Goal: Navigation & Orientation: Find specific page/section

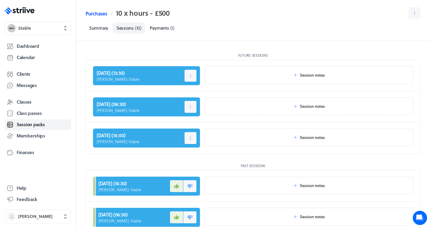
click at [100, 14] on link "Purchases" at bounding box center [96, 13] width 21 height 7
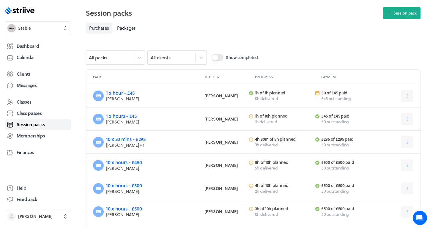
click at [37, 127] on span "Session packs" at bounding box center [31, 125] width 28 height 6
click at [29, 54] on span "Calendar" at bounding box center [26, 57] width 18 height 6
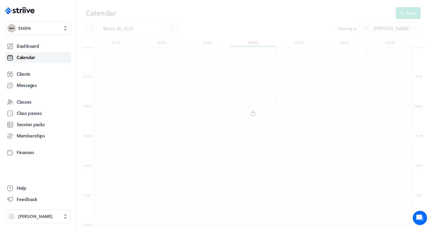
scroll to position [713, 320]
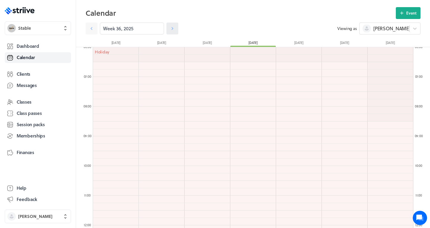
click at [173, 28] on icon at bounding box center [173, 28] width 2 height 3
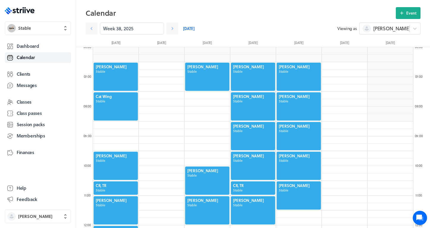
click at [197, 78] on div at bounding box center [207, 76] width 45 height 29
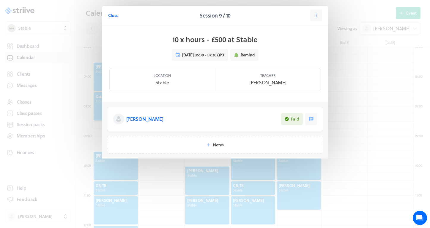
click at [139, 120] on p "[PERSON_NAME]" at bounding box center [144, 119] width 37 height 7
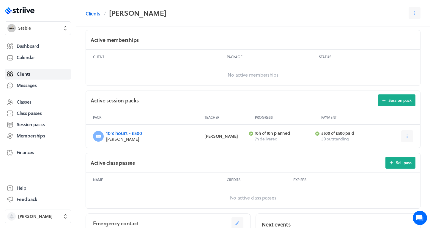
scroll to position [203, 0]
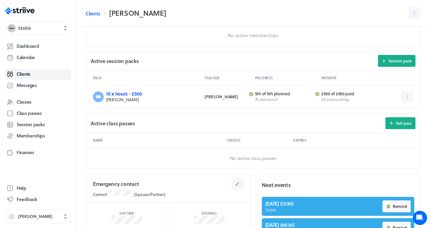
click at [133, 92] on link "10 x hours - £500" at bounding box center [124, 93] width 36 height 7
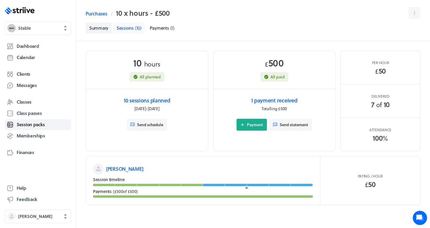
click at [136, 29] on span "( 10 )" at bounding box center [138, 28] width 7 height 7
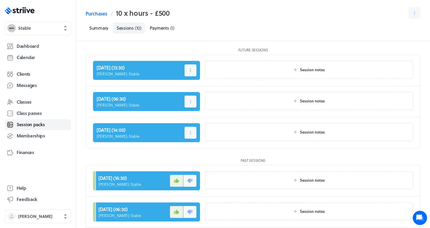
scroll to position [4, 0]
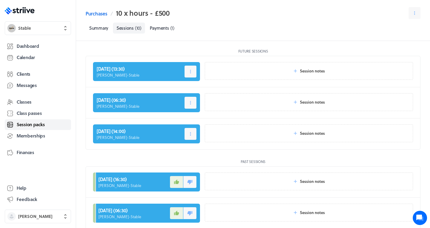
click at [34, 125] on span "Session packs" at bounding box center [31, 125] width 28 height 6
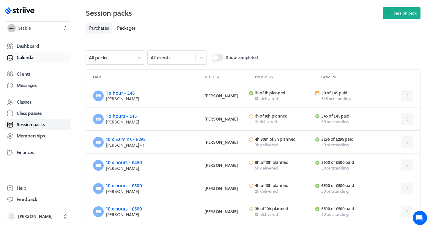
click at [28, 56] on span "Calendar" at bounding box center [26, 57] width 18 height 6
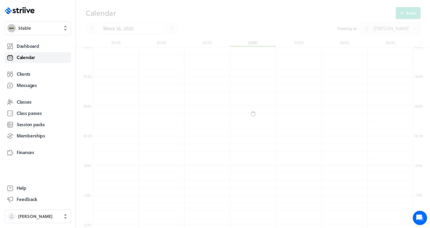
scroll to position [713, 320]
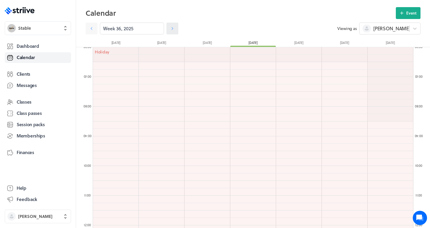
click at [172, 30] on icon at bounding box center [172, 29] width 6 height 6
click at [175, 28] on icon at bounding box center [172, 29] width 6 height 6
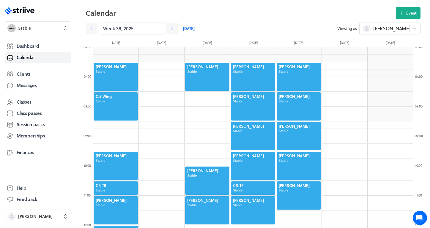
click at [104, 107] on div at bounding box center [115, 106] width 45 height 29
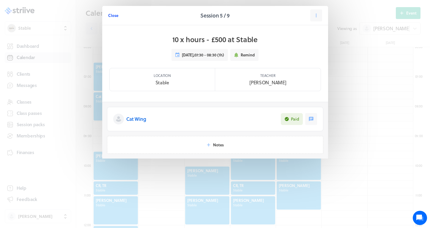
click at [118, 16] on span "Close" at bounding box center [113, 15] width 10 height 5
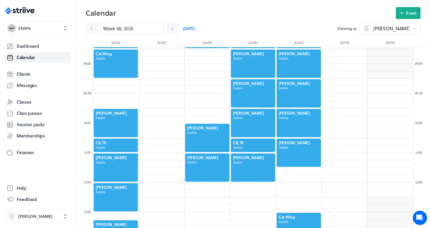
scroll to position [226, 0]
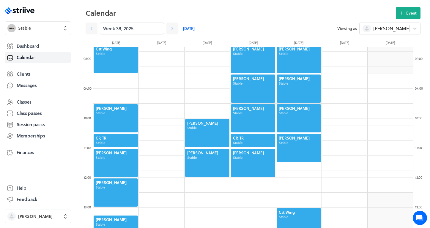
click at [102, 112] on div at bounding box center [115, 118] width 45 height 29
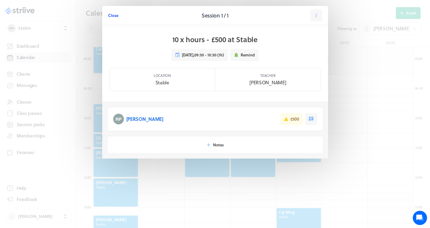
click at [114, 17] on span "Close" at bounding box center [113, 15] width 10 height 5
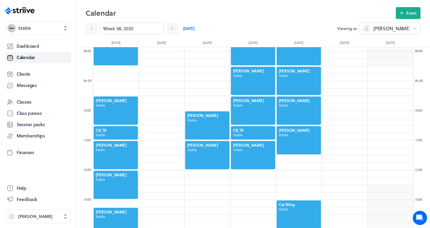
scroll to position [240, 0]
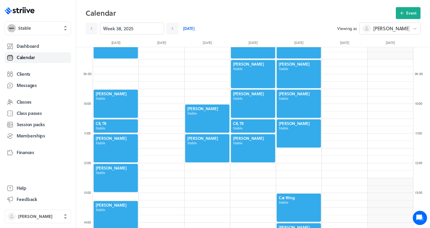
click at [110, 98] on div at bounding box center [115, 103] width 45 height 29
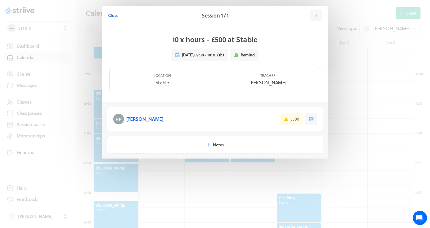
click at [134, 118] on p "[PERSON_NAME]" at bounding box center [144, 119] width 37 height 7
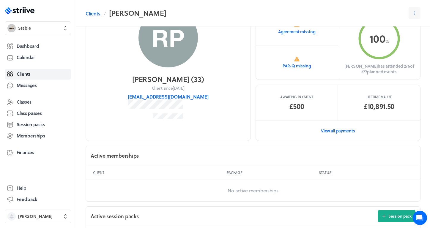
scroll to position [40, 0]
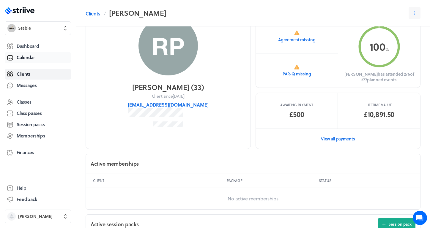
click at [28, 58] on span "Calendar" at bounding box center [26, 57] width 18 height 6
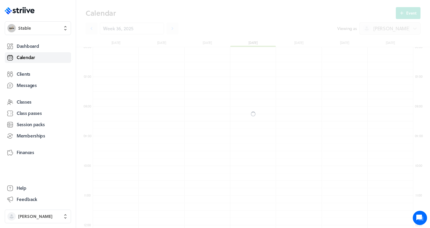
scroll to position [713, 320]
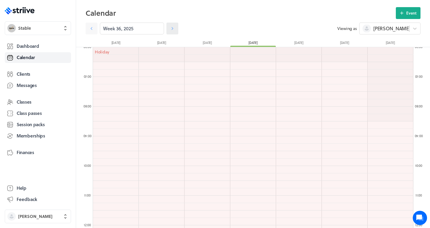
click at [174, 27] on icon at bounding box center [172, 29] width 6 height 6
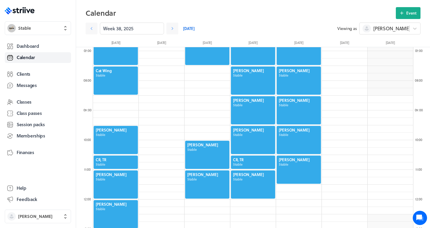
scroll to position [209, 0]
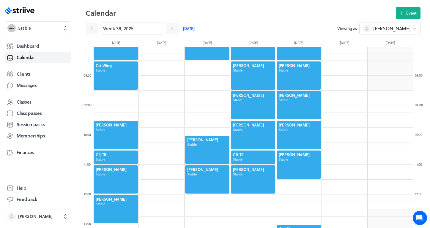
click at [107, 161] on div at bounding box center [115, 157] width 45 height 15
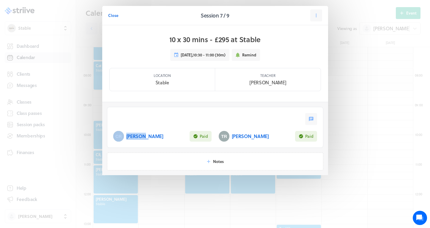
drag, startPoint x: 141, startPoint y: 137, endPoint x: 154, endPoint y: 104, distance: 35.9
click at [154, 104] on section "[PERSON_NAME] Paid [PERSON_NAME] Paid" at bounding box center [215, 125] width 226 height 46
